Goal: Task Accomplishment & Management: Use online tool/utility

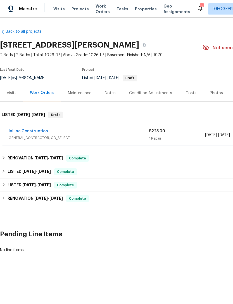
click at [99, 10] on span "Work Orders" at bounding box center [103, 8] width 14 height 11
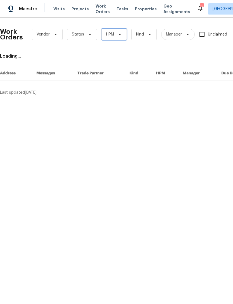
click at [122, 30] on span "HPM" at bounding box center [114, 34] width 25 height 11
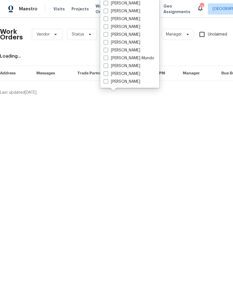
click at [108, 32] on span at bounding box center [106, 34] width 4 height 4
click at [107, 32] on input "[PERSON_NAME]" at bounding box center [106, 34] width 4 height 4
checkbox input "true"
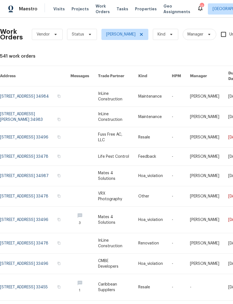
click at [177, 87] on link at bounding box center [181, 96] width 18 height 20
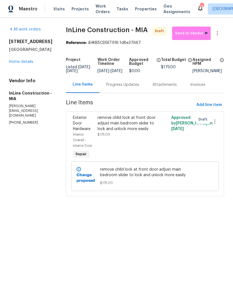
click at [140, 127] on div "remove child lock at front door adjust main bedroom slider to lock and unlock m…" at bounding box center [127, 123] width 58 height 17
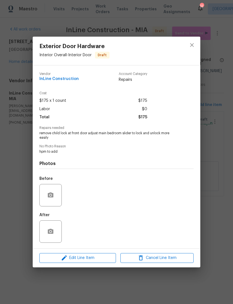
click at [56, 191] on div at bounding box center [50, 195] width 22 height 22
click at [51, 193] on icon "button" at bounding box center [51, 195] width 6 height 5
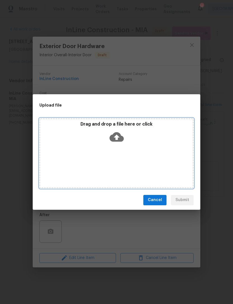
click at [117, 134] on icon at bounding box center [117, 137] width 14 height 10
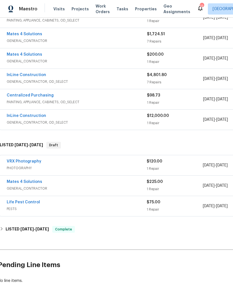
scroll to position [260, 2]
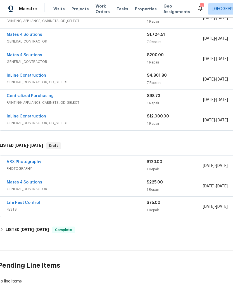
click at [114, 188] on span "GENERAL_CONTRACTOR" at bounding box center [77, 189] width 140 height 6
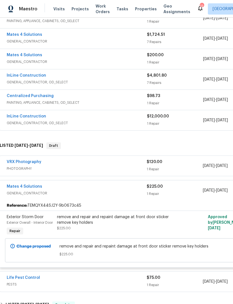
click at [77, 217] on div "remove and repair and repaint damage at front door sticker remove key holders" at bounding box center [118, 219] width 123 height 11
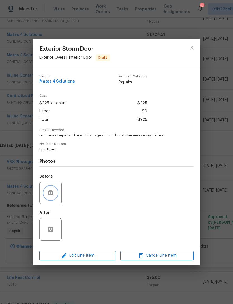
click at [50, 191] on icon "button" at bounding box center [50, 193] width 7 height 7
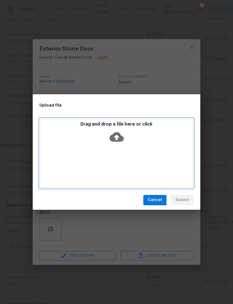
click at [119, 138] on icon at bounding box center [117, 137] width 14 height 10
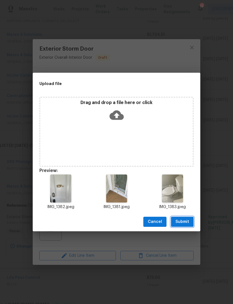
click at [185, 220] on span "Submit" at bounding box center [183, 222] width 14 height 7
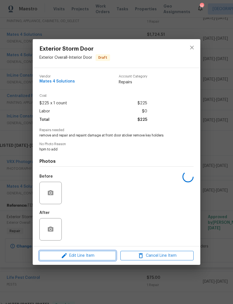
click at [95, 258] on span "Edit Line Item" at bounding box center [77, 255] width 73 height 7
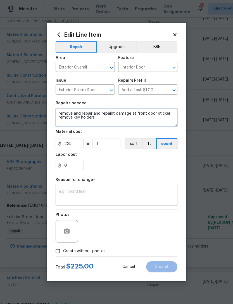
click at [111, 120] on textarea "remove and repair and repaint damage at front door sticker remove key holders" at bounding box center [117, 118] width 122 height 18
type textarea "remove and repair and repaint damage at front door sticker remove key holders i…"
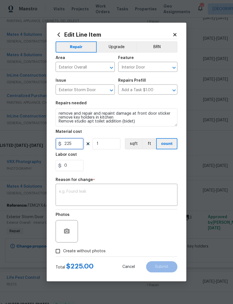
click at [76, 145] on input "225" at bounding box center [70, 143] width 28 height 11
type input "250"
click at [125, 196] on textarea at bounding box center [116, 196] width 115 height 12
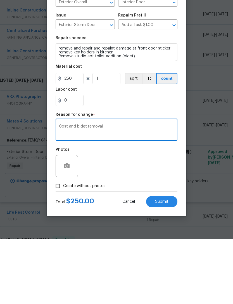
type textarea "Cost and bidet removal"
click at [69, 229] on icon "button" at bounding box center [67, 231] width 6 height 5
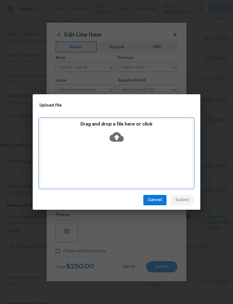
click at [123, 135] on icon at bounding box center [117, 137] width 14 height 14
click at [120, 139] on icon at bounding box center [117, 137] width 14 height 10
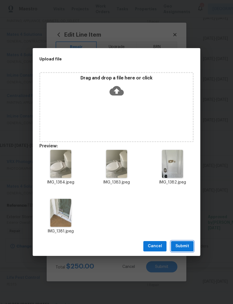
click at [186, 246] on span "Submit" at bounding box center [183, 246] width 14 height 7
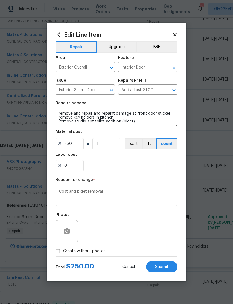
click at [169, 265] on button "Submit" at bounding box center [161, 266] width 31 height 11
type textarea "remove and repair and repaint damage at front door sticker remove key holders"
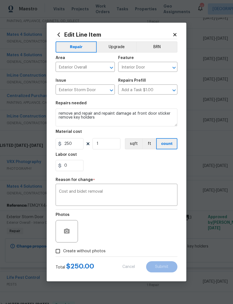
type input "225"
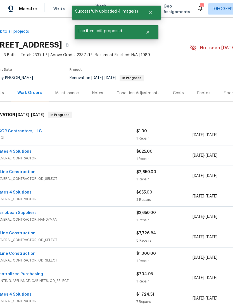
scroll to position [0, 0]
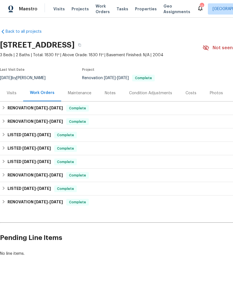
click at [220, 90] on div "Photos" at bounding box center [216, 93] width 27 height 17
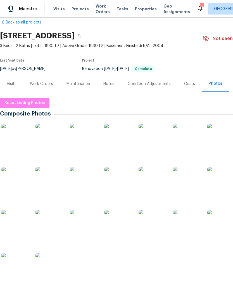
scroll to position [9, 0]
click at [32, 104] on span "Reset Listing Photos" at bounding box center [24, 103] width 41 height 7
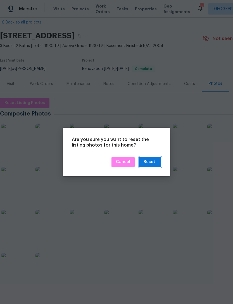
click at [156, 160] on div "Reset" at bounding box center [150, 162] width 13 height 7
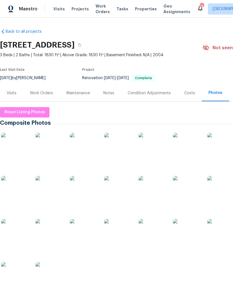
scroll to position [0, 0]
click at [219, 91] on div "Photos" at bounding box center [216, 93] width 14 height 6
click at [34, 111] on span "Reset Listing Photos" at bounding box center [24, 112] width 41 height 7
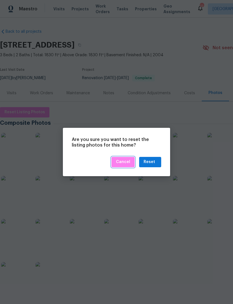
click at [128, 158] on button "Cancel" at bounding box center [123, 162] width 23 height 10
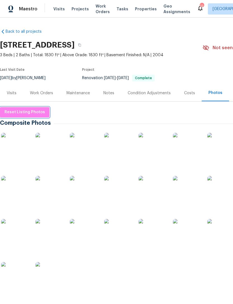
click at [37, 113] on span "Reset Listing Photos" at bounding box center [24, 112] width 41 height 7
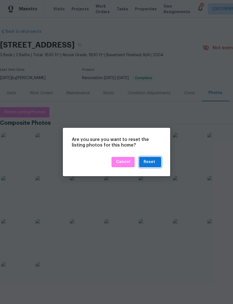
click at [154, 160] on div "Reset" at bounding box center [149, 162] width 11 height 7
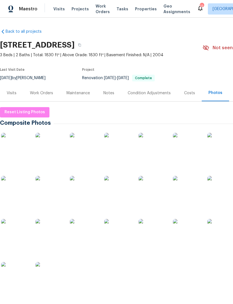
click at [214, 91] on div "Photos" at bounding box center [216, 93] width 14 height 6
click at [219, 91] on div "Photos" at bounding box center [216, 93] width 14 height 6
click at [218, 93] on div "Photos" at bounding box center [216, 93] width 14 height 6
click at [217, 92] on div "Photos" at bounding box center [216, 93] width 14 height 6
